Goal: Information Seeking & Learning: Learn about a topic

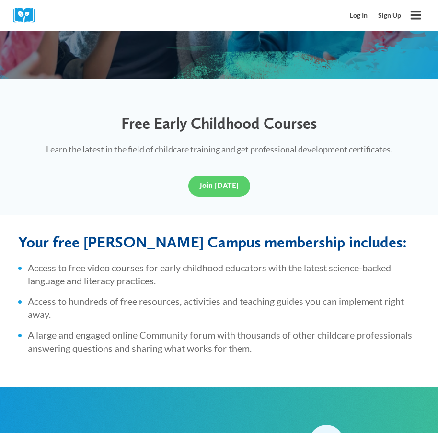
scroll to position [192, 0]
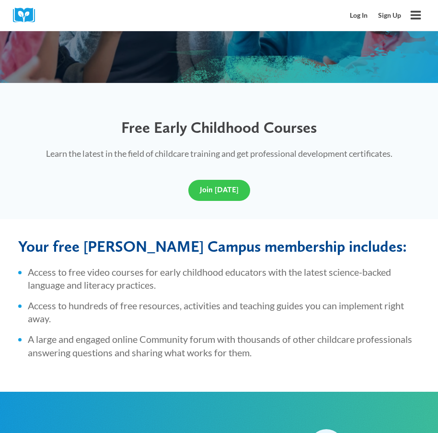
click at [227, 186] on span "Join Today" at bounding box center [219, 189] width 39 height 9
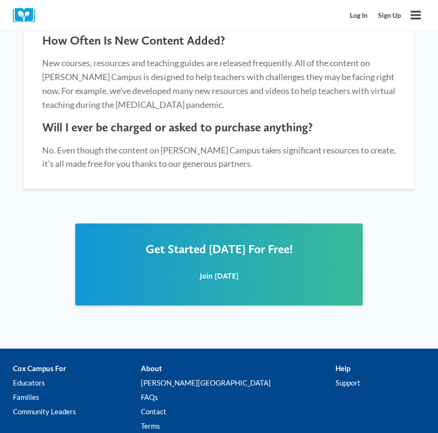
scroll to position [1007, 0]
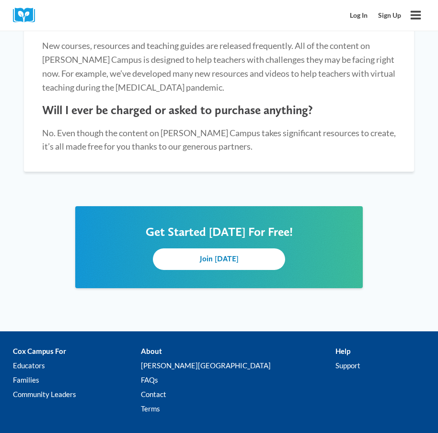
click at [214, 252] on link "Join Today" at bounding box center [219, 259] width 132 height 22
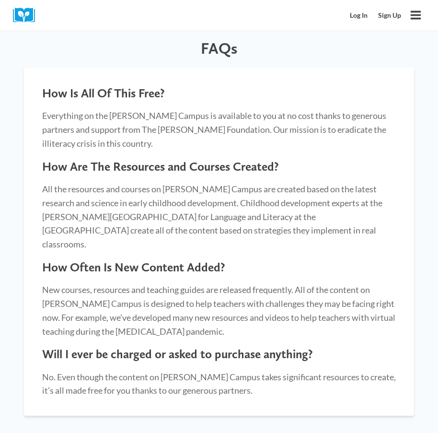
scroll to position [671, 0]
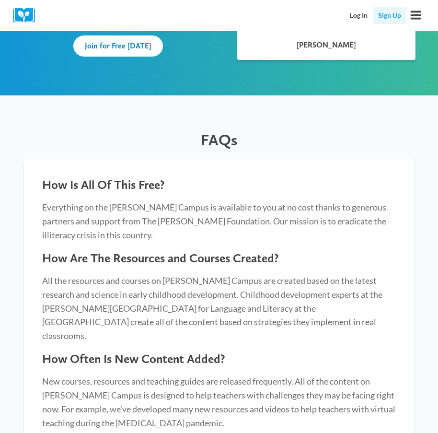
click at [384, 17] on link "Sign Up" at bounding box center [390, 16] width 34 height 18
